Goal: Navigation & Orientation: Find specific page/section

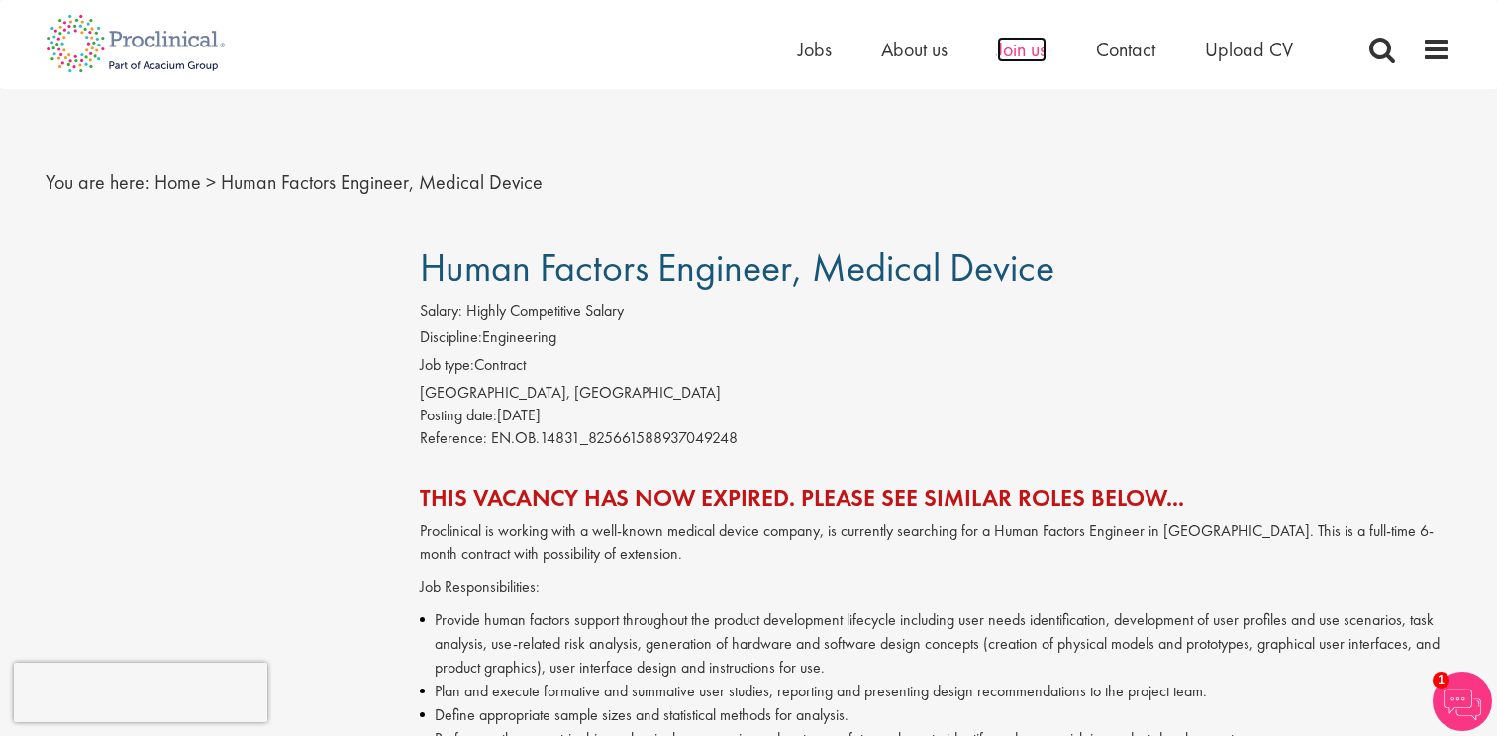
click at [1011, 51] on span "Join us" at bounding box center [1021, 50] width 49 height 26
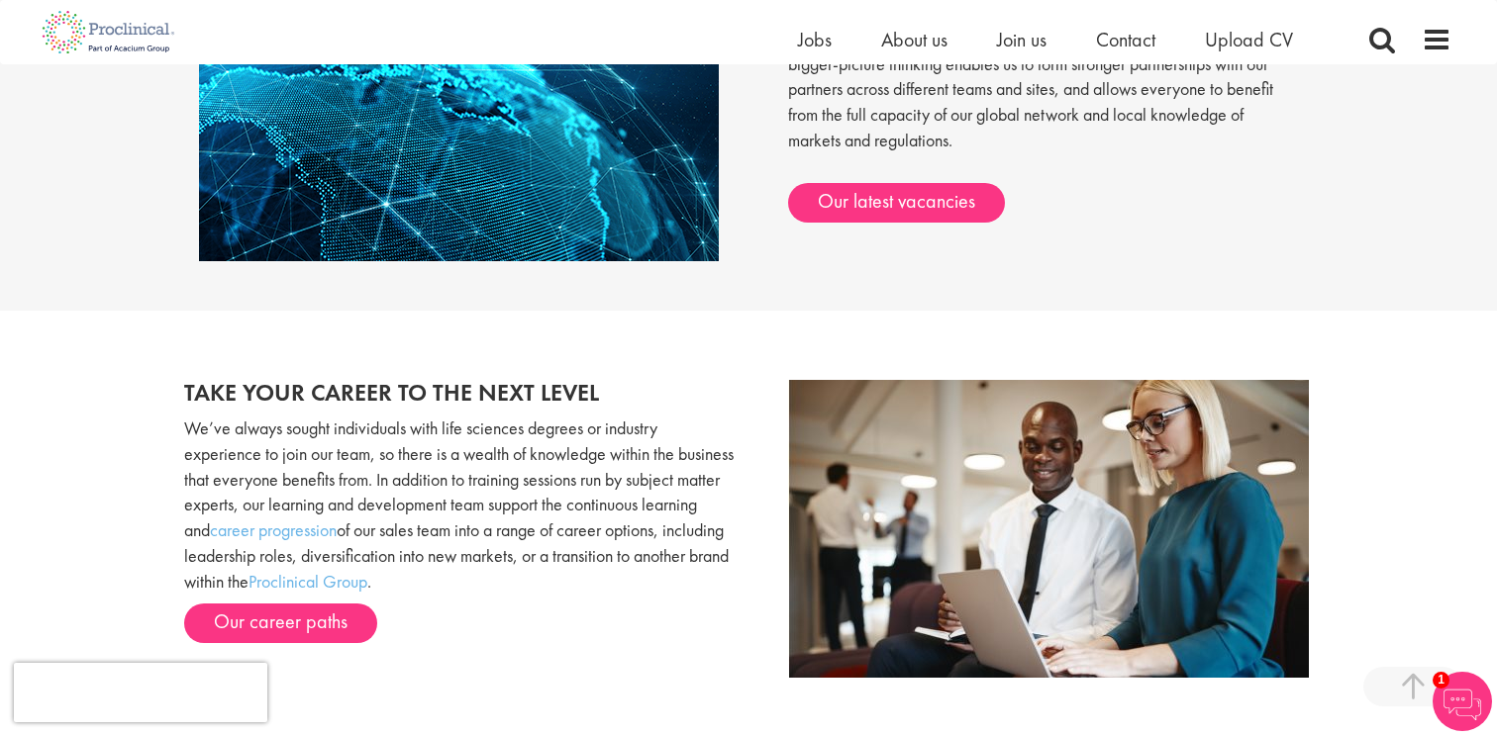
scroll to position [1786, 0]
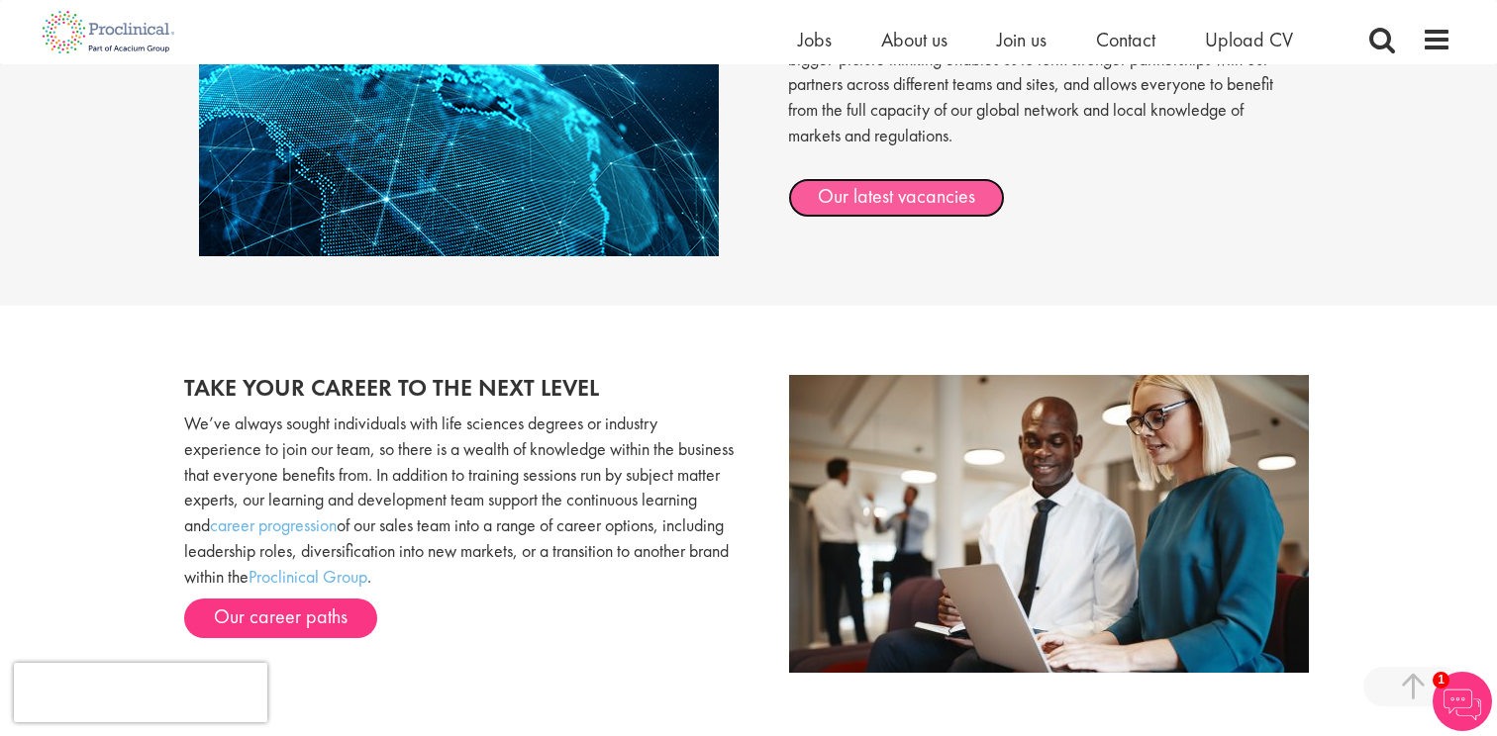
click at [864, 185] on link "Our latest vacancies" at bounding box center [896, 198] width 217 height 40
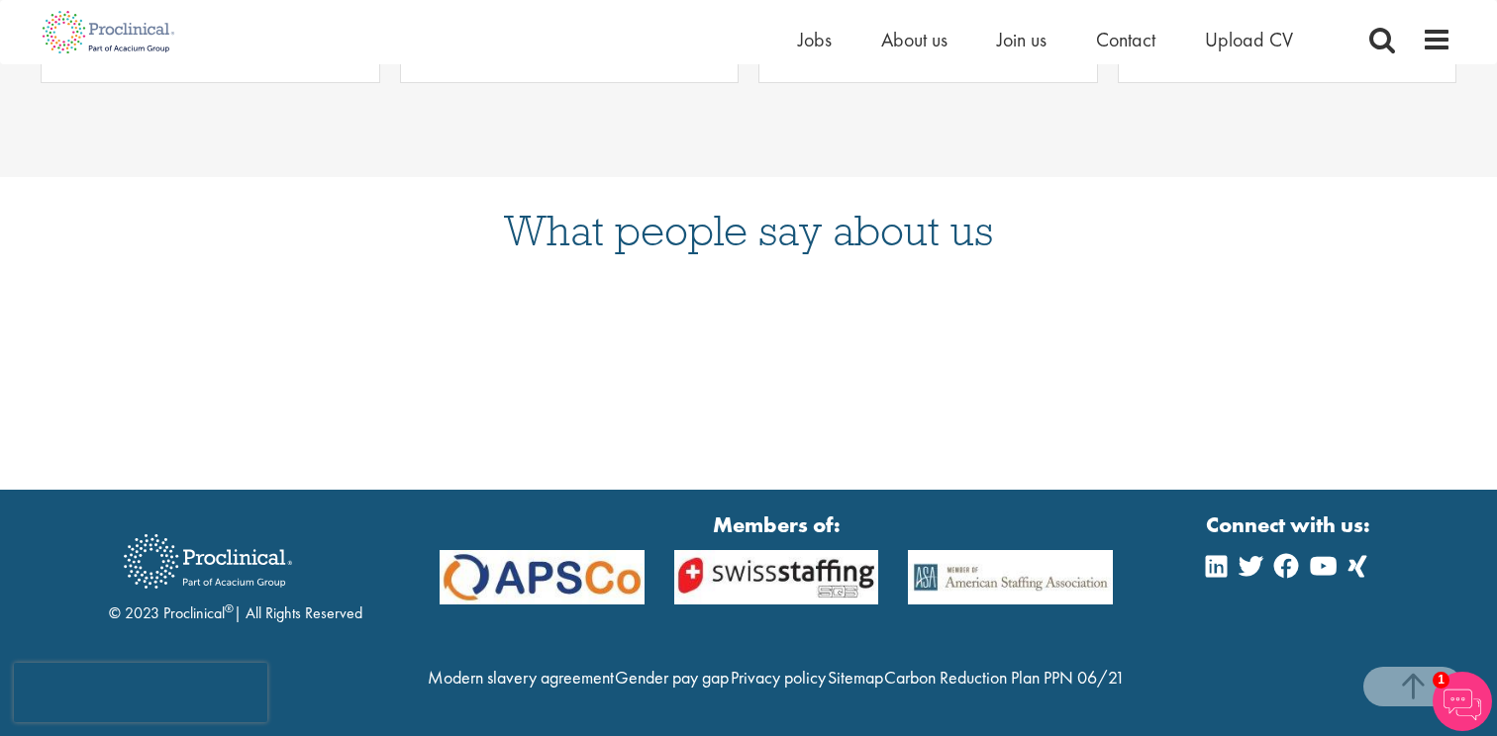
scroll to position [1154, 0]
